Goal: Find specific page/section: Find specific page/section

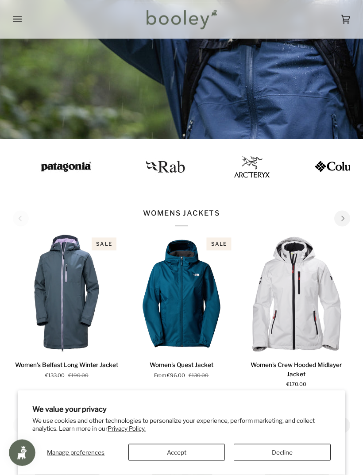
scroll to position [251, 0]
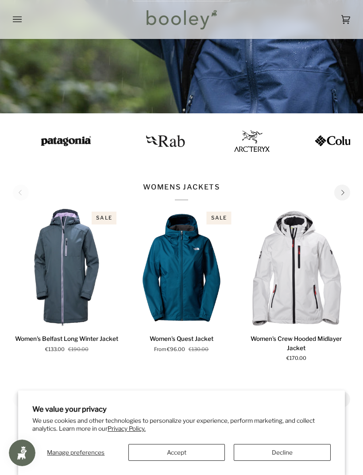
click at [193, 461] on button "Accept" at bounding box center [177, 452] width 97 height 17
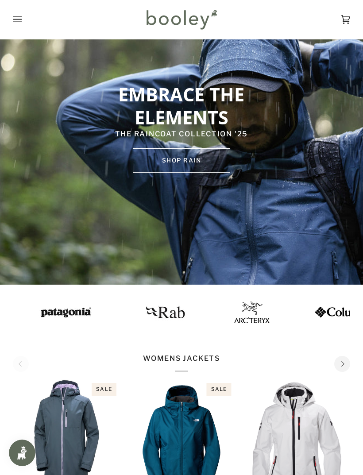
scroll to position [0, 0]
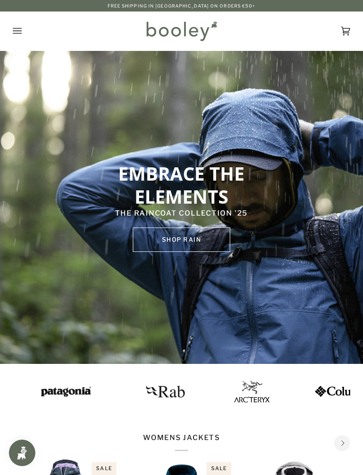
click at [23, 28] on button "Open menu" at bounding box center [26, 31] width 27 height 39
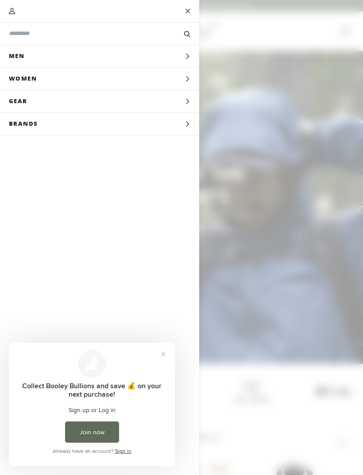
click at [162, 31] on div "Clear" at bounding box center [176, 33] width 30 height 23
click at [137, 43] on div "Search Clear" at bounding box center [100, 34] width 182 height 22
click at [125, 43] on div "Search Clear" at bounding box center [100, 34] width 182 height 22
click at [184, 31] on button "Search" at bounding box center [187, 33] width 24 height 9
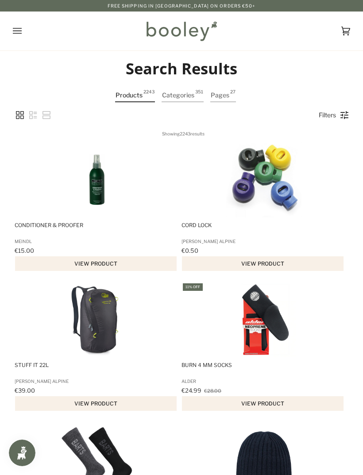
click at [20, 29] on icon "Open menu" at bounding box center [17, 30] width 9 height 13
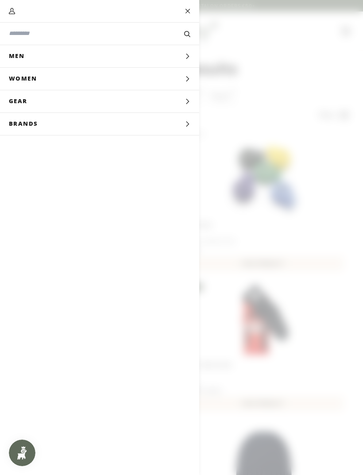
click at [104, 32] on input "Search our store" at bounding box center [85, 33] width 152 height 8
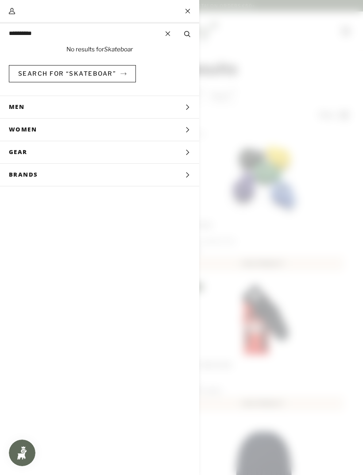
type input "**********"
click at [187, 34] on button "Search" at bounding box center [187, 33] width 24 height 9
